Goal: Find specific fact: Find specific fact

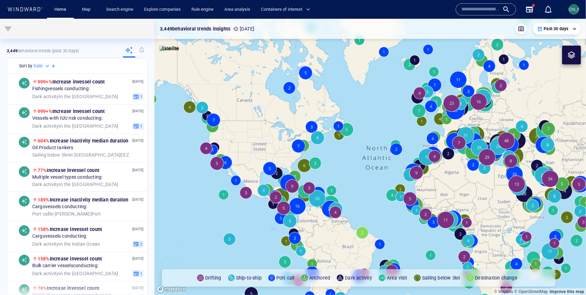
click at [580, 10] on button "[PERSON_NAME]" at bounding box center [573, 9] width 13 height 13
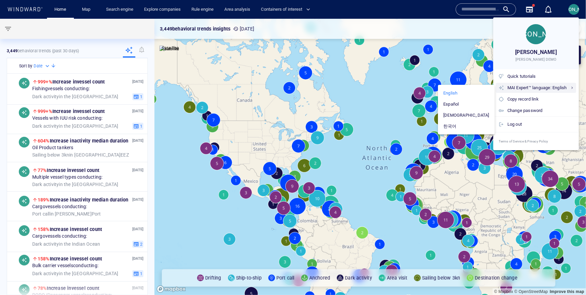
click at [457, 92] on p "English" at bounding box center [450, 93] width 14 height 6
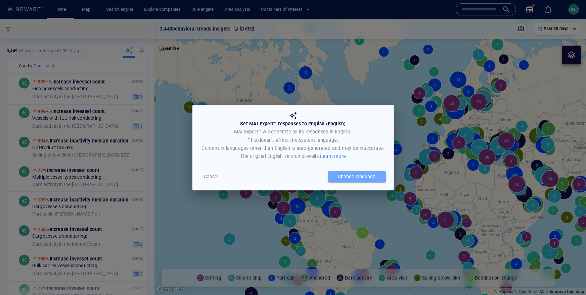
click at [341, 177] on span "Change language" at bounding box center [357, 176] width 38 height 5
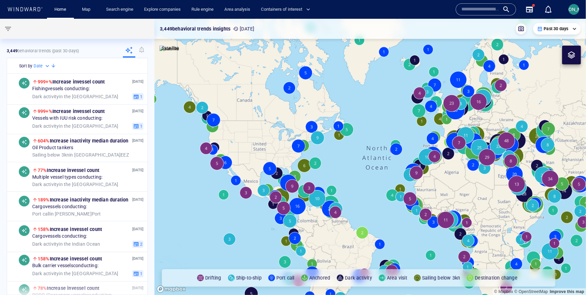
click at [485, 9] on input "text" at bounding box center [480, 9] width 38 height 10
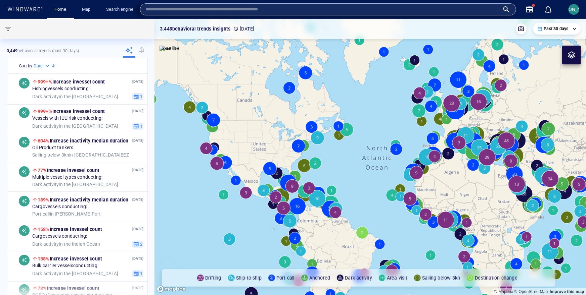
paste input "*******"
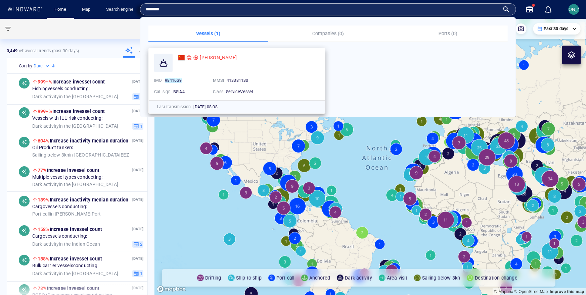
type input "*******"
click at [211, 56] on span "[PERSON_NAME]" at bounding box center [218, 57] width 37 height 5
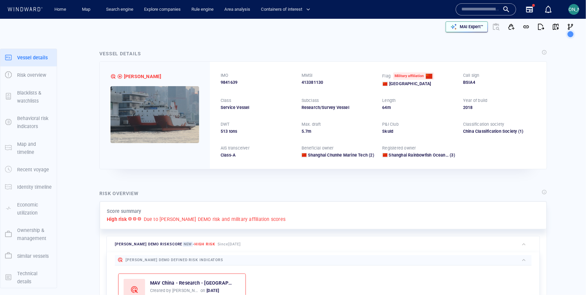
click at [478, 26] on p "MAI Expert™" at bounding box center [472, 27] width 24 height 6
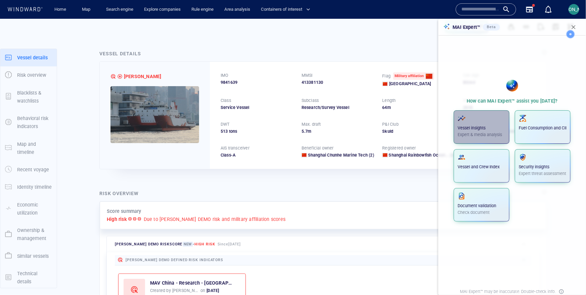
click at [501, 129] on p "Vessel insights" at bounding box center [482, 128] width 48 height 6
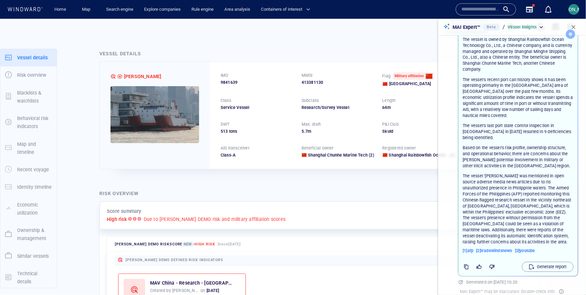
click at [576, 26] on icon at bounding box center [570, 34] width 19 height 19
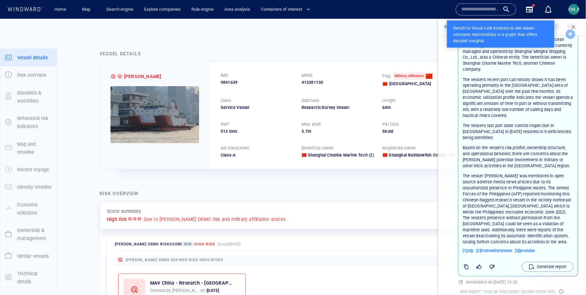
click at [574, 30] on circle at bounding box center [570, 34] width 9 height 9
click at [577, 26] on icon at bounding box center [570, 34] width 19 height 19
click at [571, 34] on circle at bounding box center [570, 34] width 9 height 9
click at [521, 38] on div "Switch to Visual Link Analysis to see vessel-company relationships in a graph t…" at bounding box center [500, 33] width 107 height 27
click at [425, 51] on div at bounding box center [293, 147] width 586 height 295
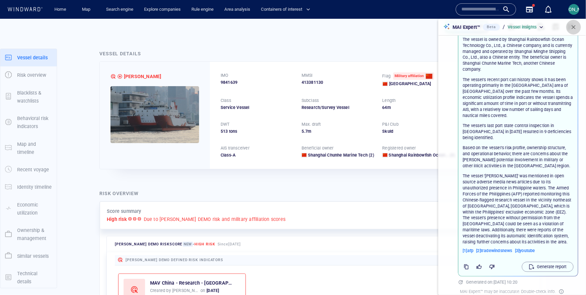
click at [571, 25] on span "button" at bounding box center [573, 27] width 7 height 7
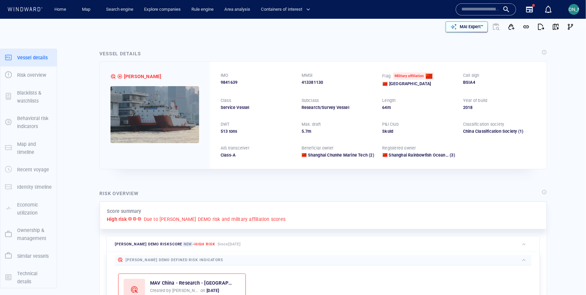
click at [476, 23] on div "MAI Expert™" at bounding box center [471, 26] width 26 height 9
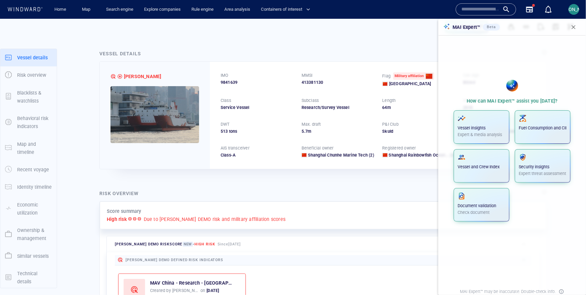
click at [232, 83] on span "9841639" at bounding box center [229, 83] width 17 height 6
copy span "9841639"
